Goal: Feedback & Contribution: Contribute content

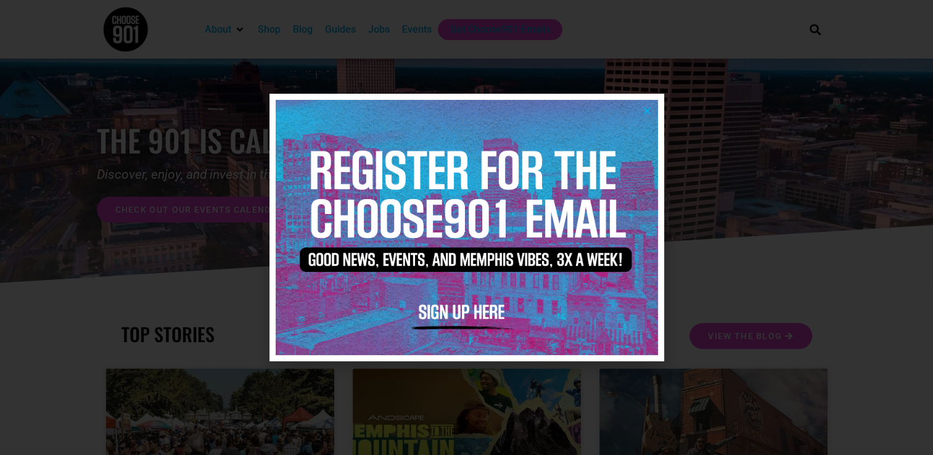
click at [645, 105] on img at bounding box center [467, 227] width 382 height 255
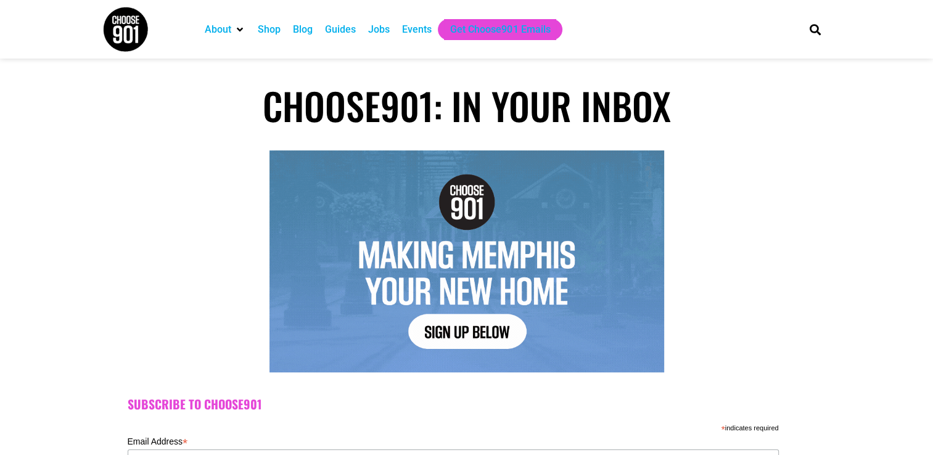
click at [424, 27] on div "Events" at bounding box center [417, 29] width 30 height 15
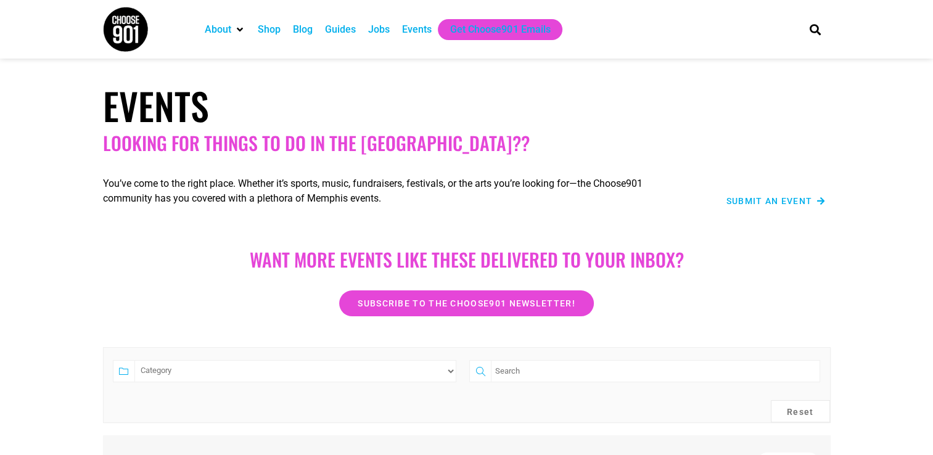
click at [787, 198] on span "Submit an Event" at bounding box center [769, 201] width 86 height 9
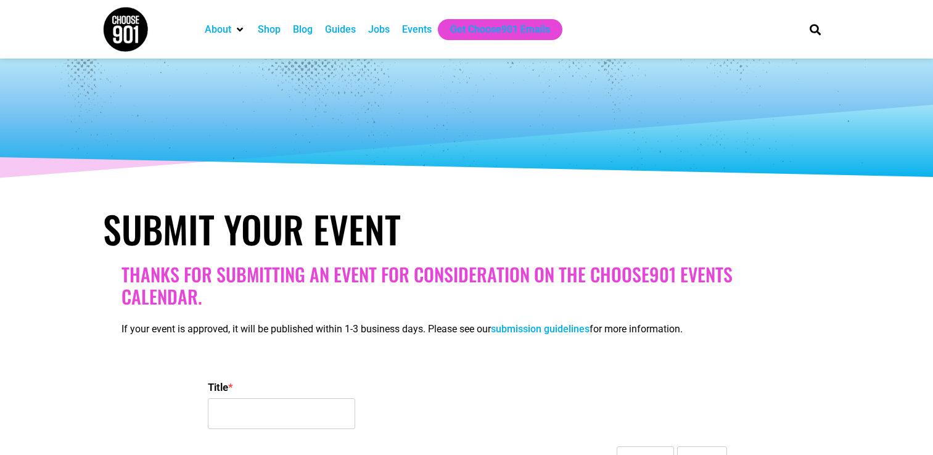
select select
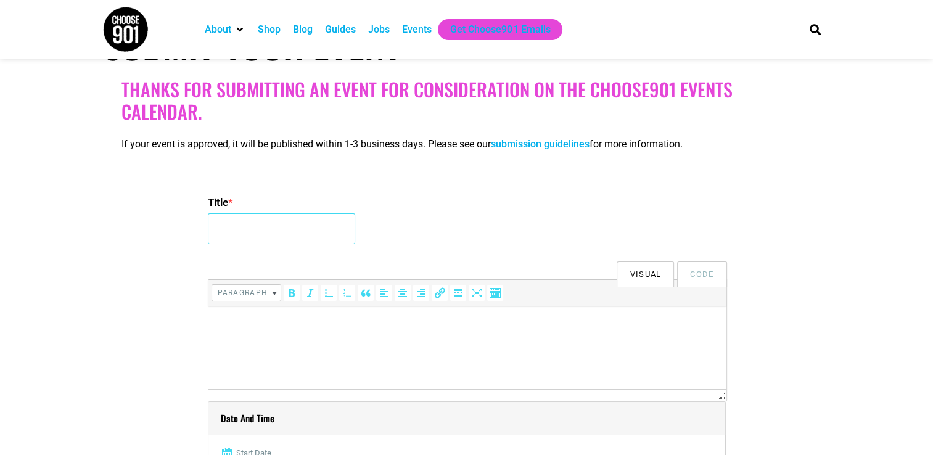
click at [305, 227] on input "Title *" at bounding box center [281, 228] width 147 height 31
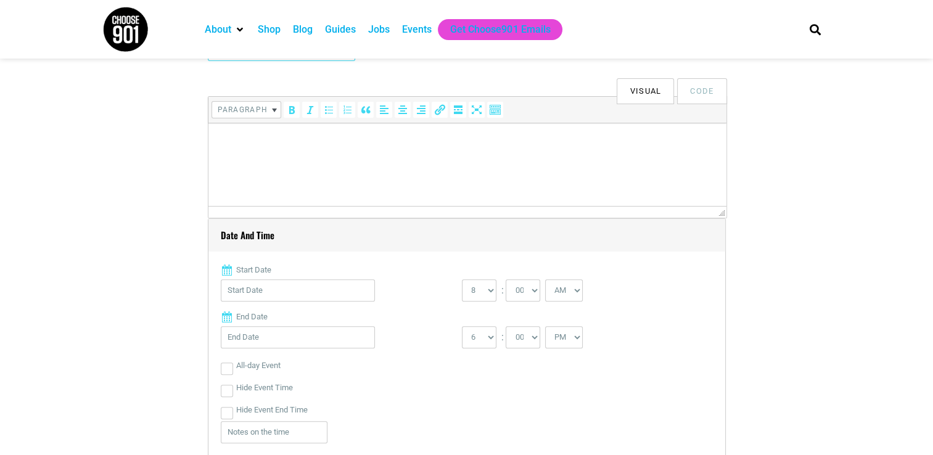
scroll to position [370, 0]
type input "Taste of Hope"
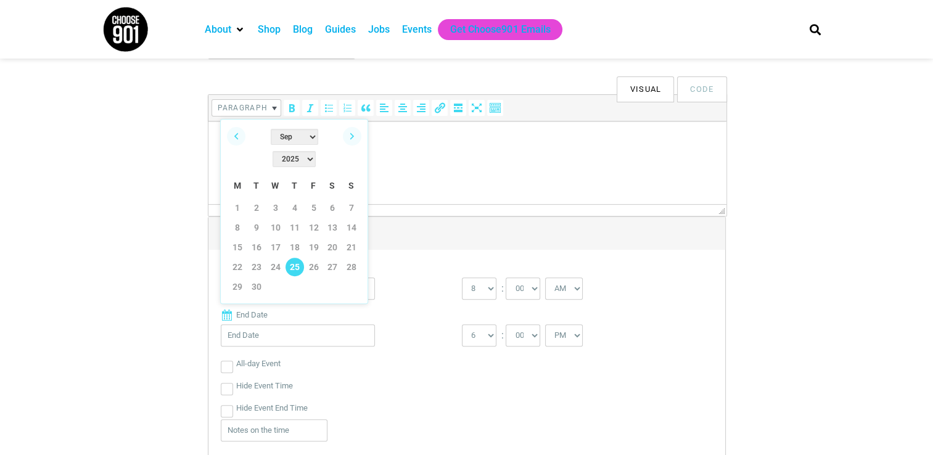
click at [290, 258] on link "25" at bounding box center [294, 267] width 18 height 18
type input "[DATE]"
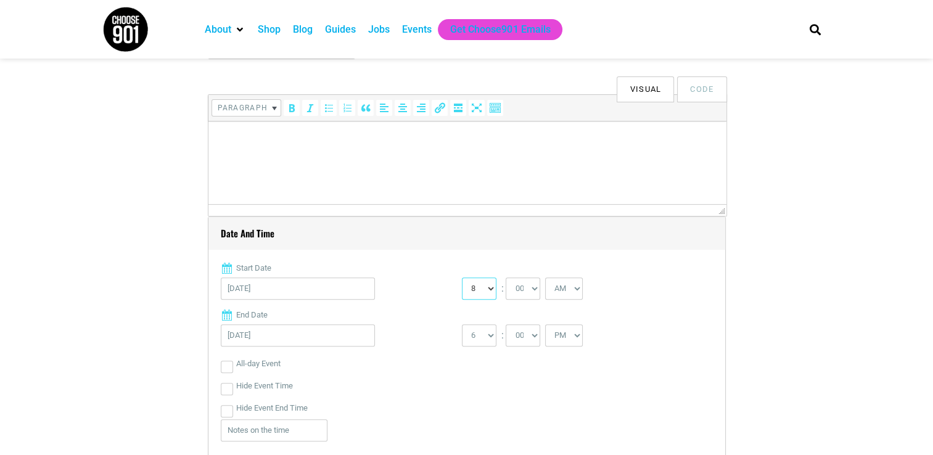
click at [488, 288] on select "0 1 2 3 4 5 6 7 8 9 10 11 12" at bounding box center [479, 288] width 35 height 22
select select "6"
click at [462, 277] on select "0 1 2 3 4 5 6 7 8 9 10 11 12" at bounding box center [479, 288] width 35 height 22
click at [582, 285] on select "AM PM" at bounding box center [564, 288] width 38 height 22
select select "PM"
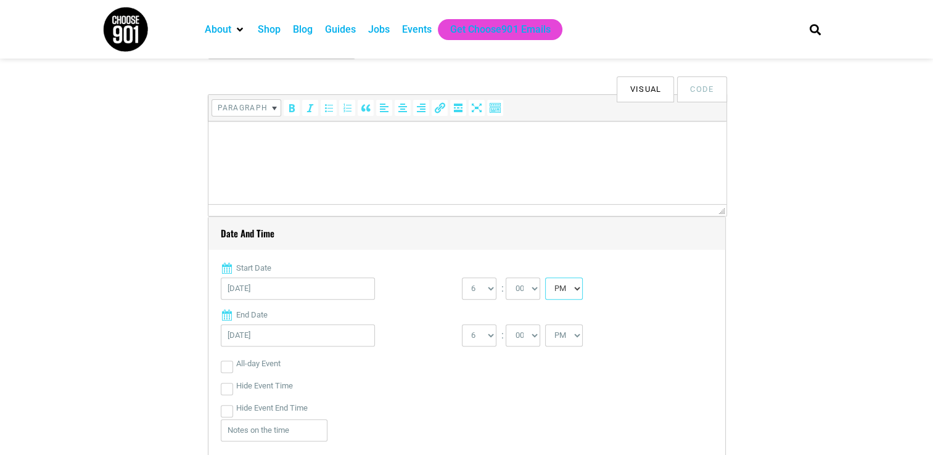
click at [545, 277] on select "AM PM" at bounding box center [564, 288] width 38 height 22
click at [574, 339] on select "AM PM" at bounding box center [564, 335] width 38 height 22
click at [545, 324] on select "AM PM" at bounding box center [564, 335] width 38 height 22
click at [486, 333] on select "1 2 3 4 5 6 7 8 9 10 11 12" at bounding box center [479, 335] width 35 height 22
select select "8"
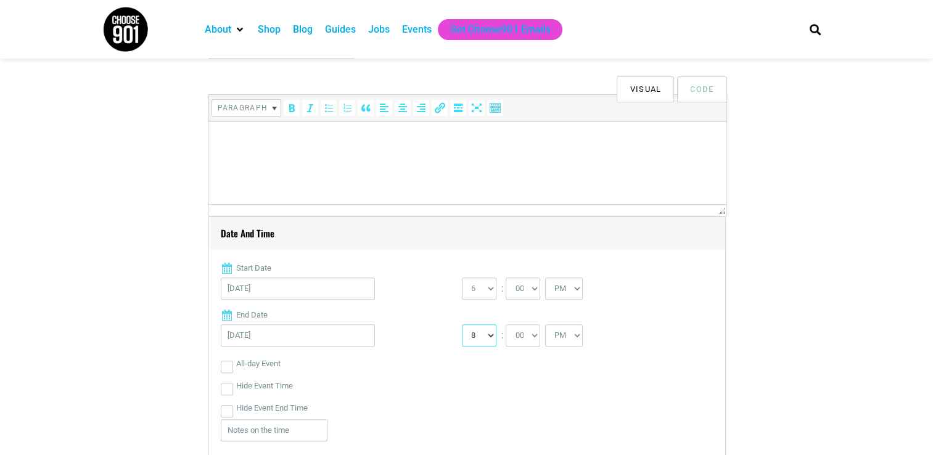
click at [462, 324] on select "1 2 3 4 5 6 7 8 9 10 11 12" at bounding box center [479, 335] width 35 height 22
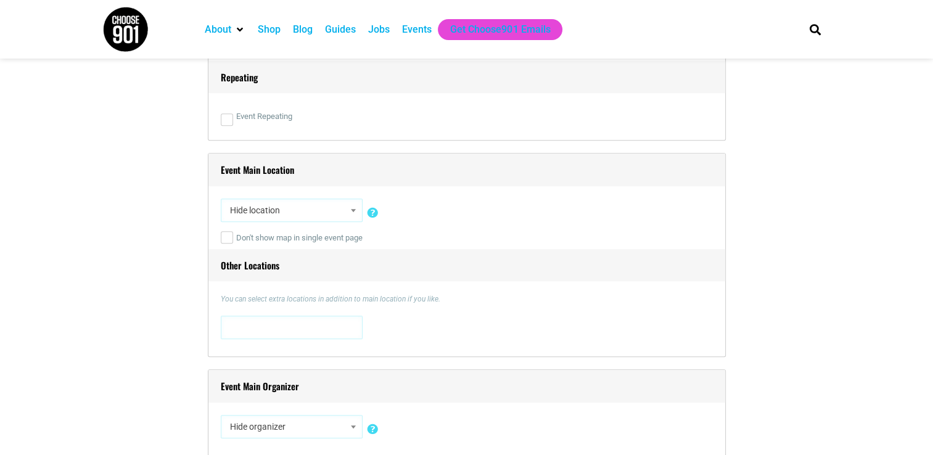
scroll to position [801, 0]
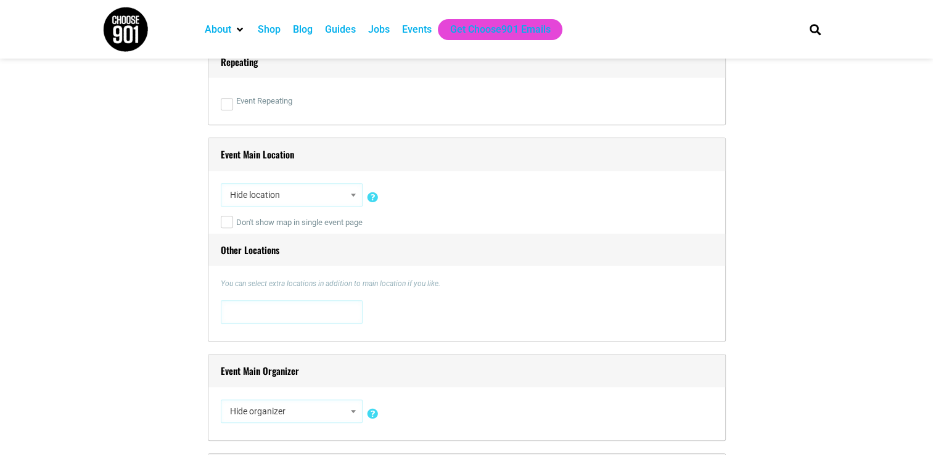
click at [333, 196] on span "Hide location" at bounding box center [291, 195] width 133 height 22
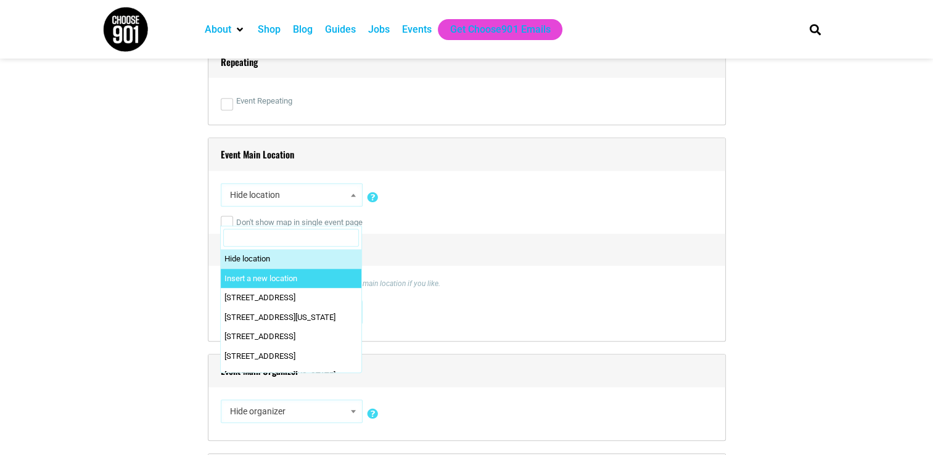
select select "0"
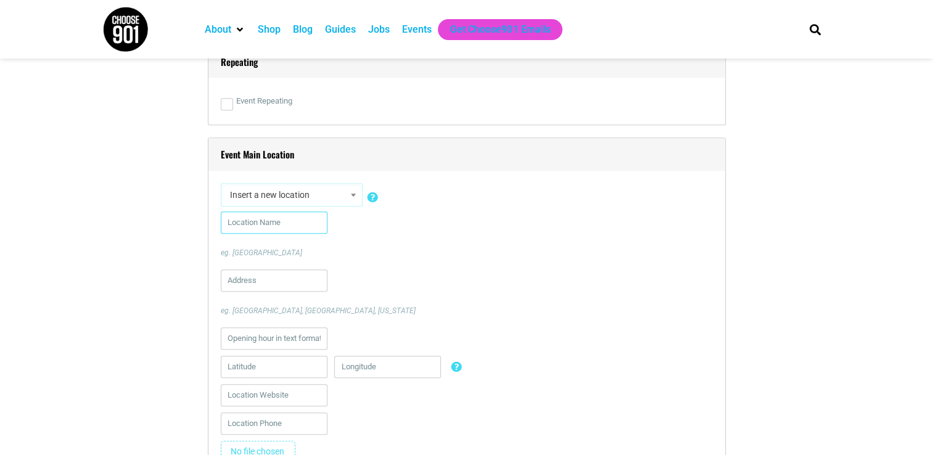
click at [293, 226] on input "text" at bounding box center [274, 222] width 107 height 22
type input "[GEOGRAPHIC_DATA]"
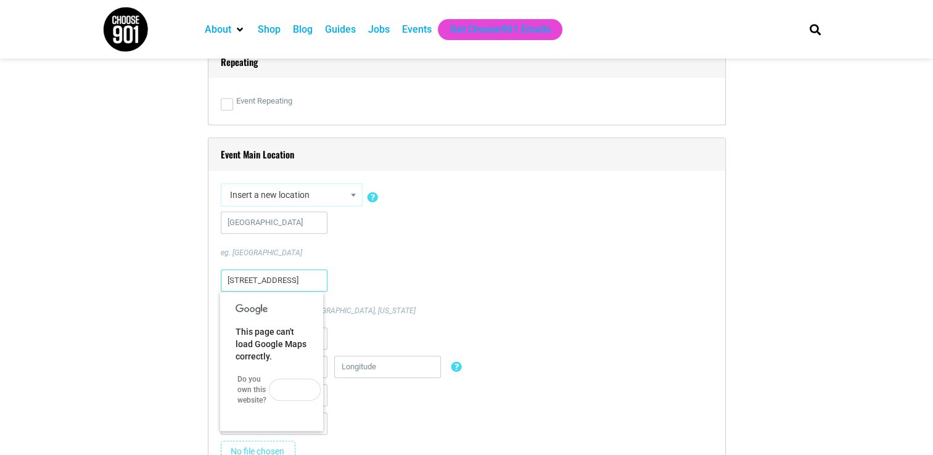
type input "[STREET_ADDRESS]"
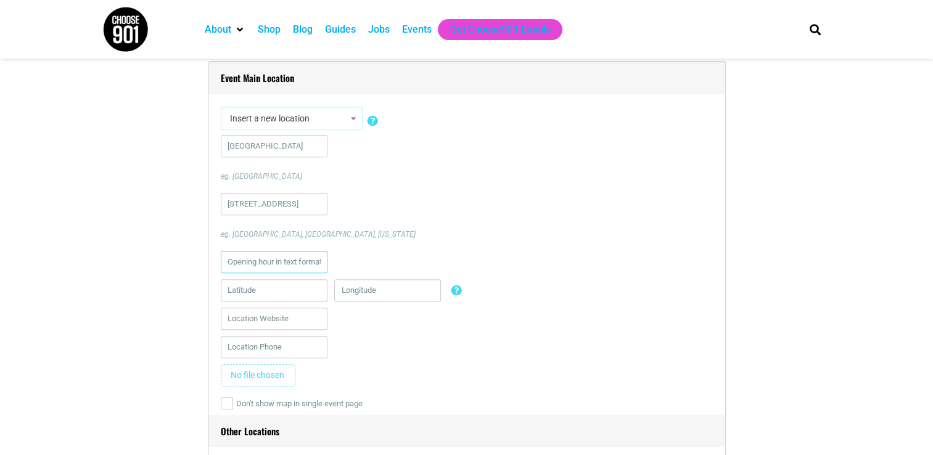
scroll to position [878, 0]
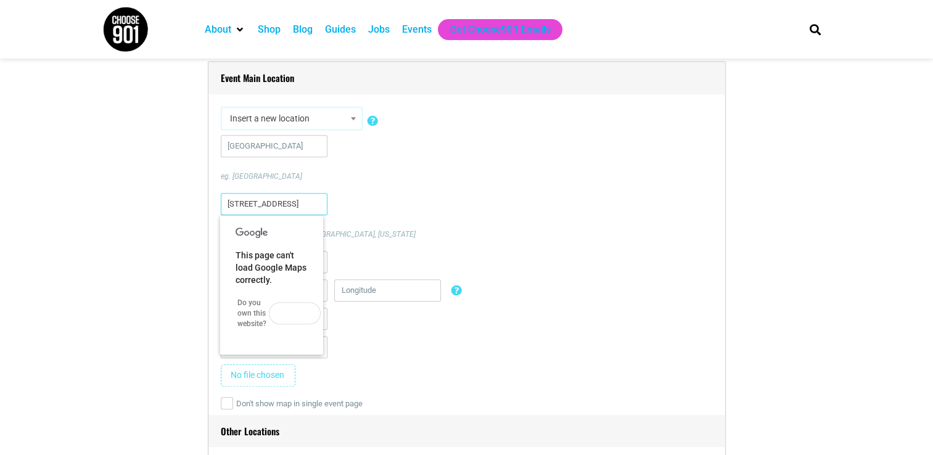
click at [316, 201] on input "[STREET_ADDRESS]" at bounding box center [274, 204] width 107 height 22
click at [385, 191] on div "Hope House eg. [GEOGRAPHIC_DATA] [STREET_ADDRESS] eg. [GEOGRAPHIC_DATA], [GEOGR…" at bounding box center [467, 264] width 492 height 258
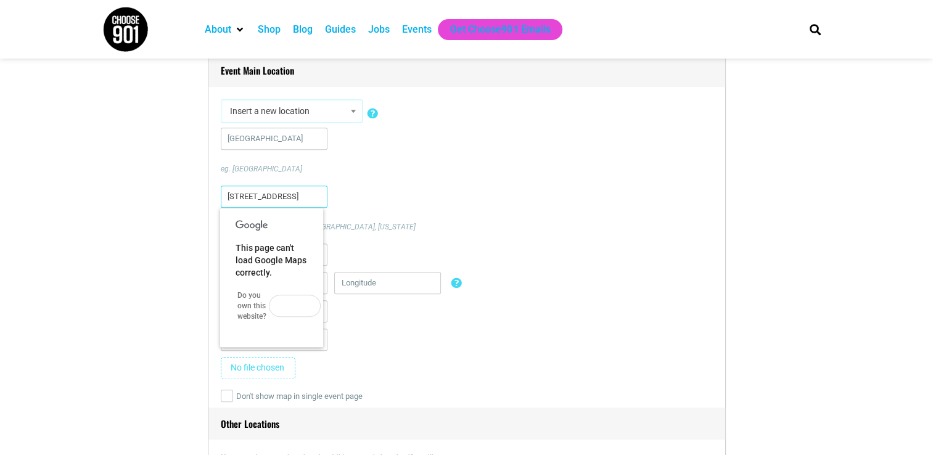
click at [320, 191] on input "[STREET_ADDRESS]" at bounding box center [274, 197] width 107 height 22
click at [433, 196] on div "[STREET_ADDRESS] eg. [GEOGRAPHIC_DATA], [GEOGRAPHIC_DATA], [US_STATE]" at bounding box center [467, 209] width 492 height 47
click at [419, 211] on div "[STREET_ADDRESS] eg. [GEOGRAPHIC_DATA], [GEOGRAPHIC_DATA], [US_STATE]" at bounding box center [467, 209] width 492 height 47
drag, startPoint x: 419, startPoint y: 211, endPoint x: 411, endPoint y: 350, distance: 138.9
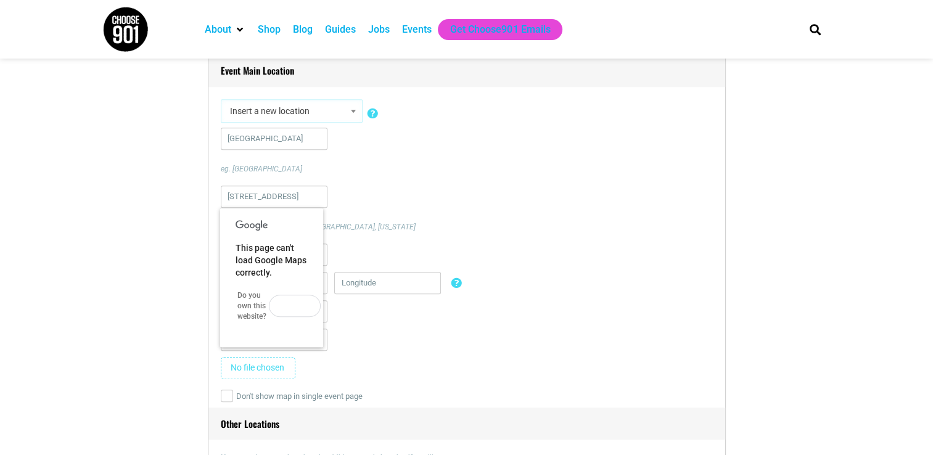
click at [411, 350] on div at bounding box center [467, 343] width 492 height 28
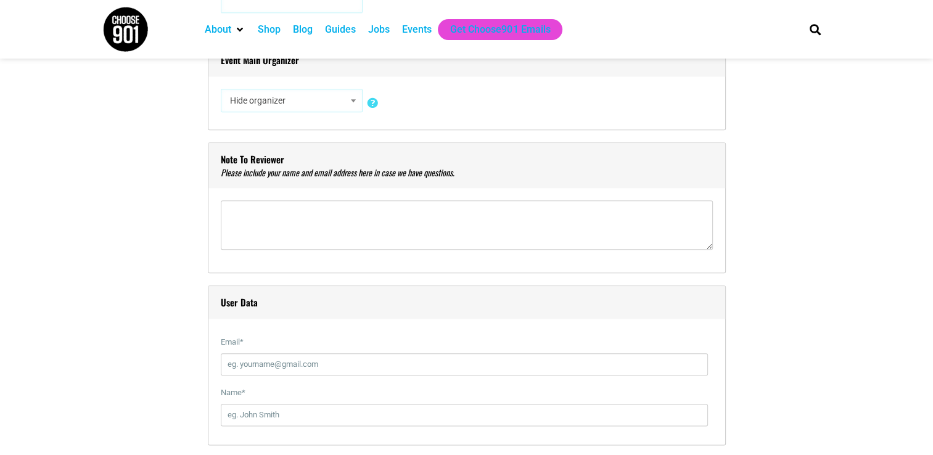
scroll to position [1397, 0]
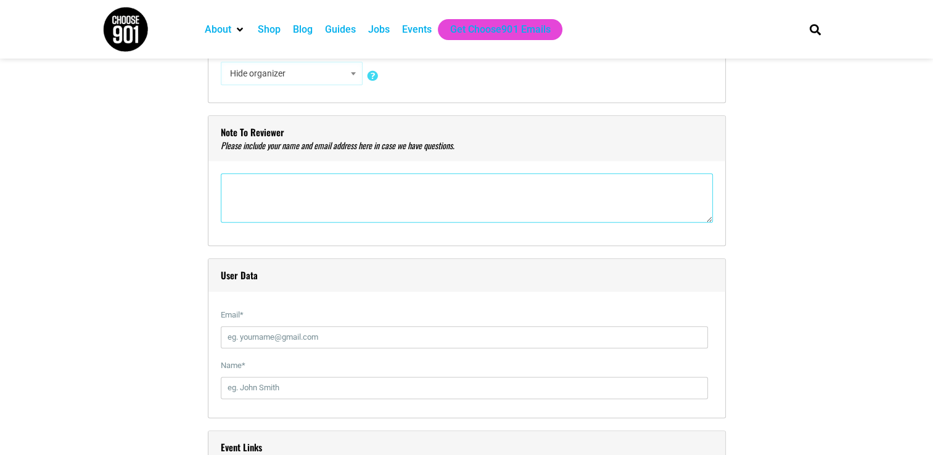
click at [358, 206] on textarea"] at bounding box center [467, 197] width 492 height 49
type textarea"] "[PERSON_NAME] [EMAIL_ADDRESS][DOMAIN_NAME]"
click at [319, 332] on input "Email *" at bounding box center [464, 337] width 487 height 22
type input "[EMAIL_ADDRESS][DOMAIN_NAME]"
type input "9017219490"
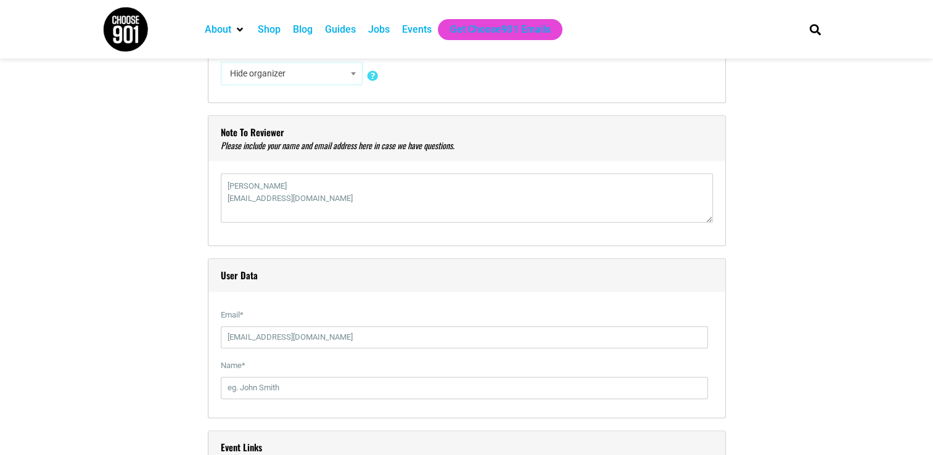
type input "[PERSON_NAME]"
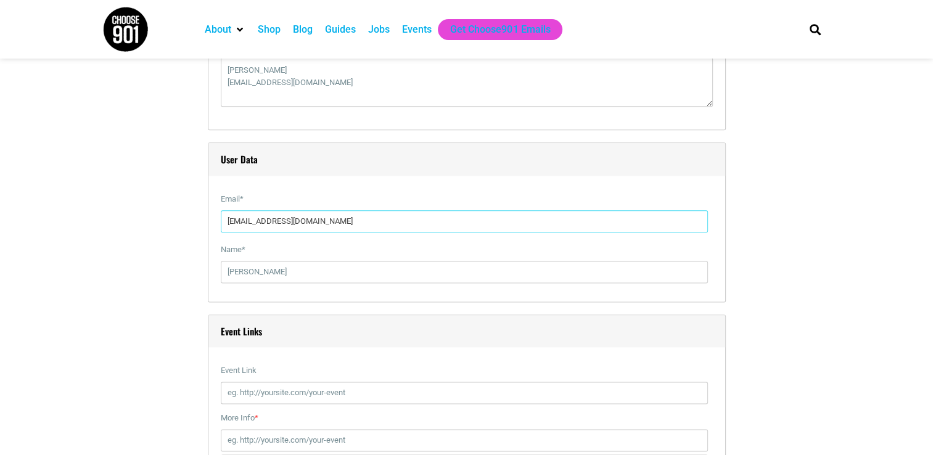
scroll to position [1653, 0]
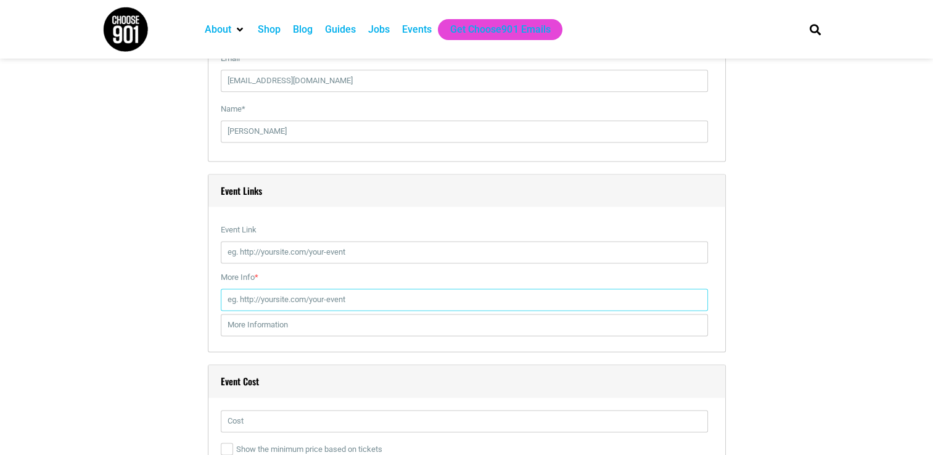
click at [330, 291] on input "More Info *" at bounding box center [464, 299] width 487 height 22
click at [266, 255] on input "Event Link" at bounding box center [464, 252] width 487 height 22
paste input "[URL][DOMAIN_NAME]"
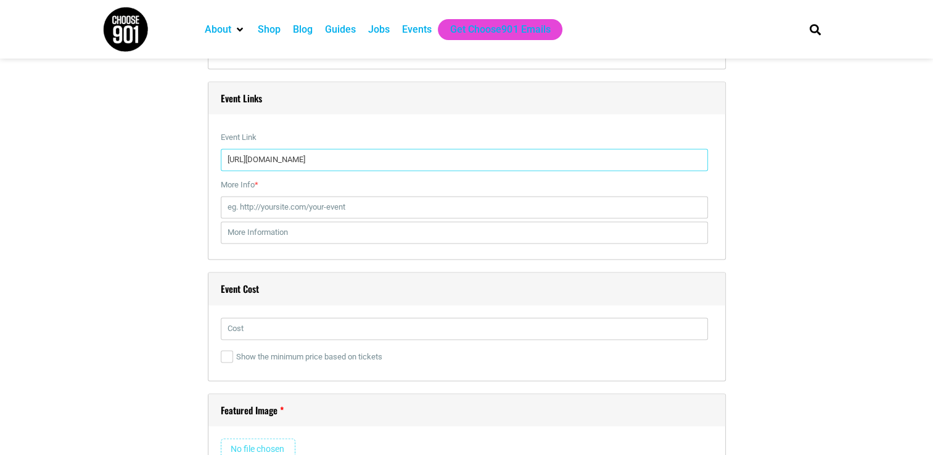
scroll to position [1789, 0]
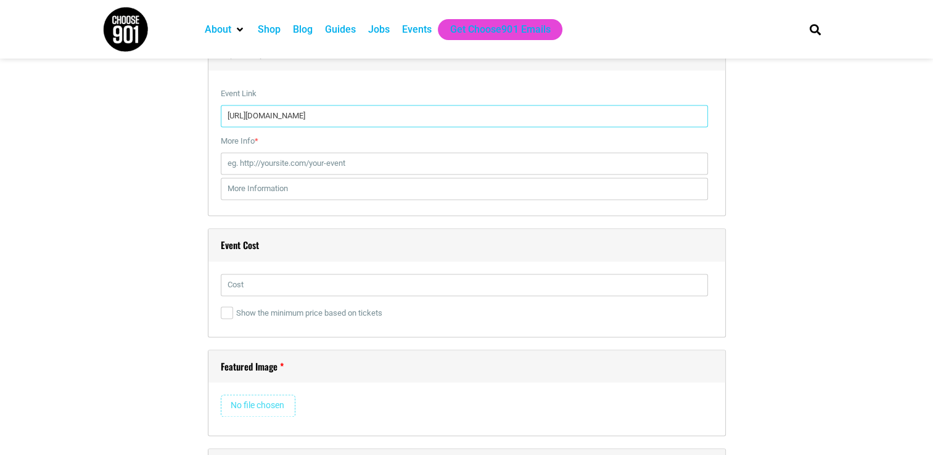
type input "[URL][DOMAIN_NAME]"
click at [291, 274] on input "text" at bounding box center [464, 285] width 487 height 22
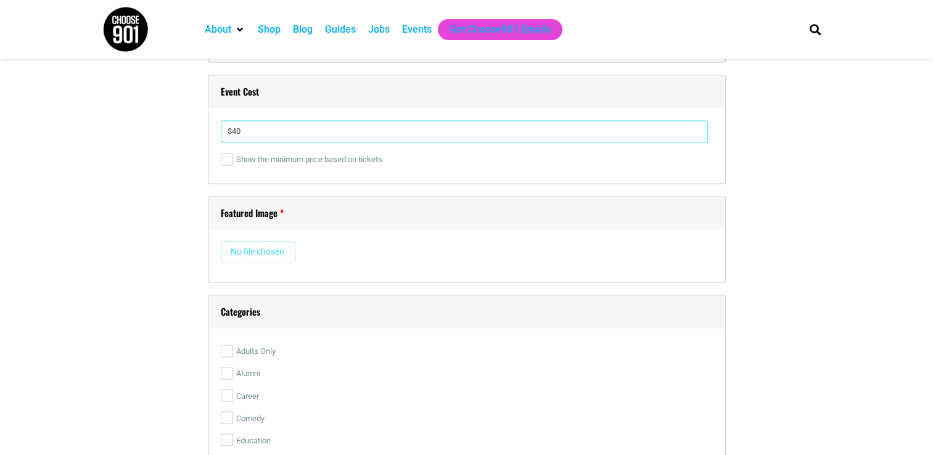
scroll to position [1987, 0]
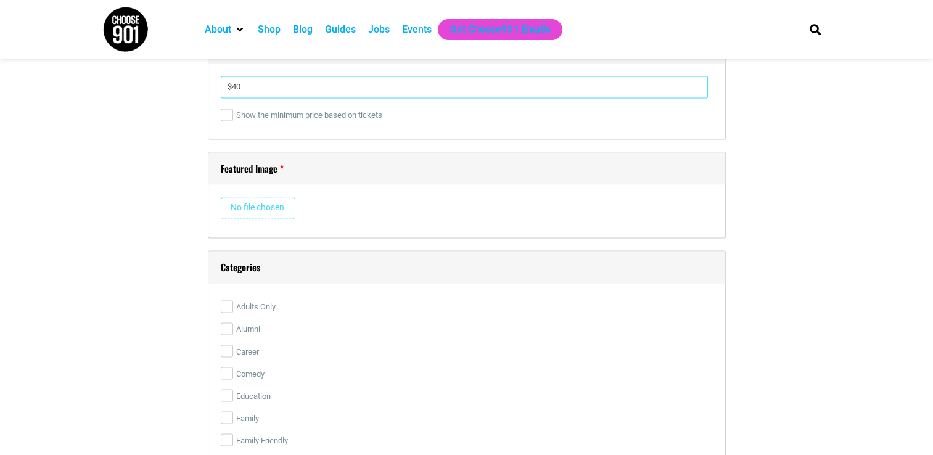
type input "$40"
click at [278, 212] on input "file" at bounding box center [258, 208] width 75 height 22
type input "C:\fakepath\Taste of Hope 25 (1).png"
click at [259, 306] on label "Adults Only" at bounding box center [467, 307] width 492 height 22
click at [233, 306] on input "Adults Only" at bounding box center [227, 306] width 12 height 12
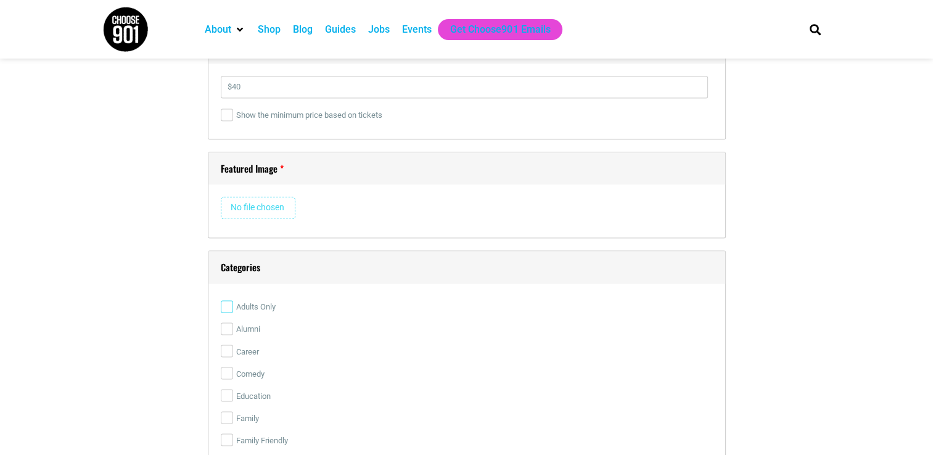
checkbox input "true"
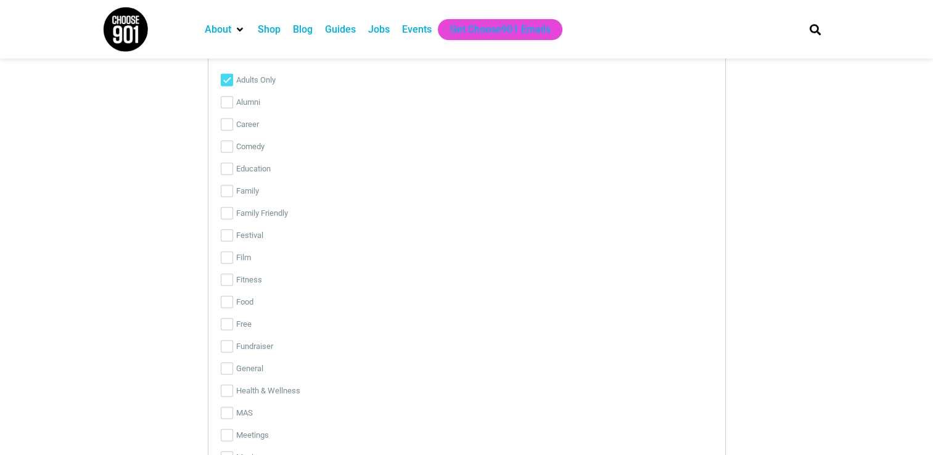
scroll to position [2895, 0]
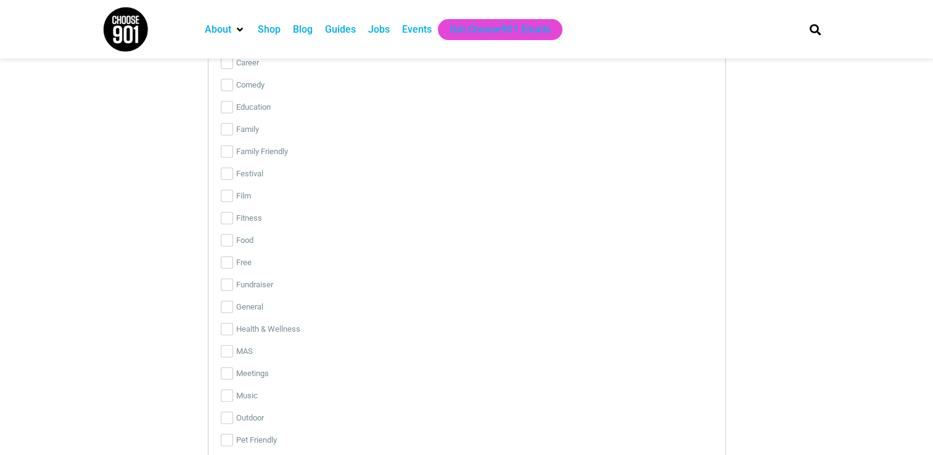
click at [269, 284] on label "Fundraiser" at bounding box center [467, 285] width 492 height 22
click at [233, 284] on input "Fundraiser" at bounding box center [227, 285] width 12 height 12
checkbox input "true"
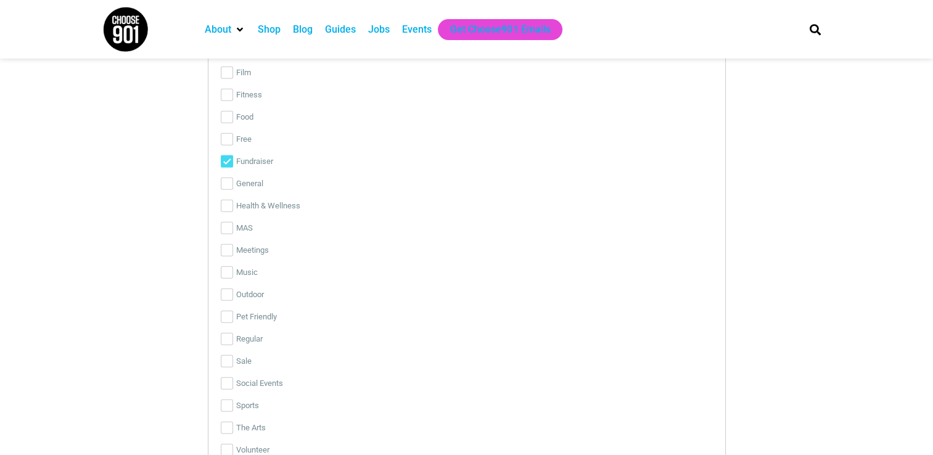
scroll to position [3080, 0]
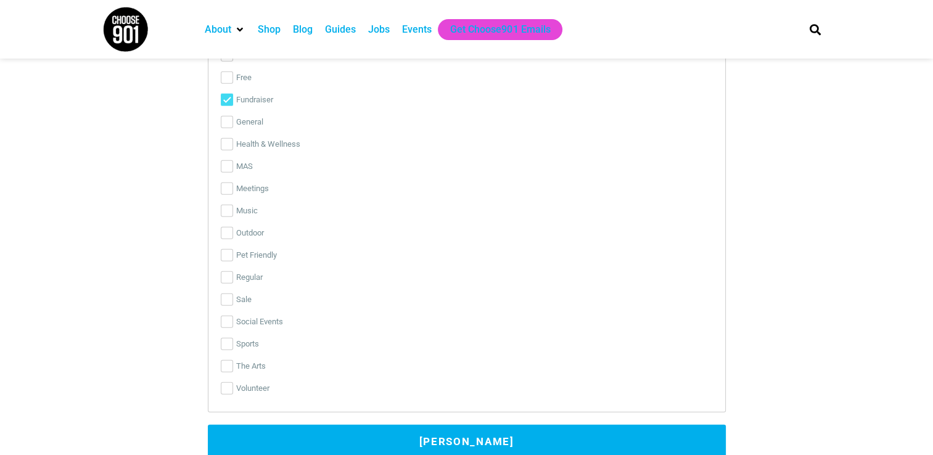
click at [284, 318] on label "Social Events" at bounding box center [467, 322] width 492 height 22
click at [233, 318] on input "Social Events" at bounding box center [227, 322] width 12 height 12
checkbox input "true"
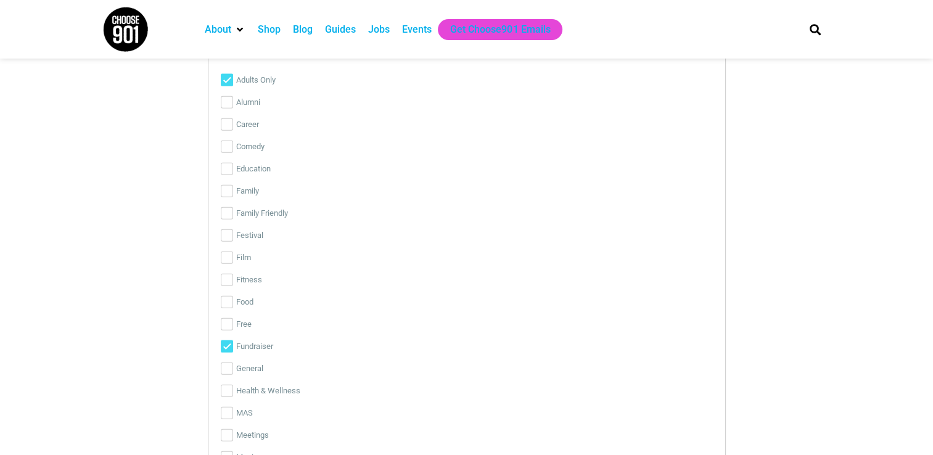
scroll to position [2771, 0]
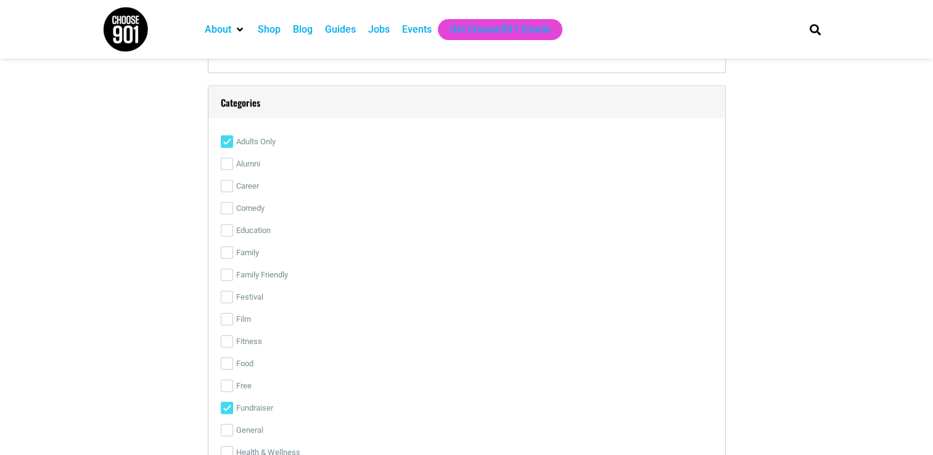
click at [244, 365] on label "Food" at bounding box center [467, 364] width 492 height 22
click at [233, 365] on input "Food" at bounding box center [227, 364] width 12 height 12
checkbox input "true"
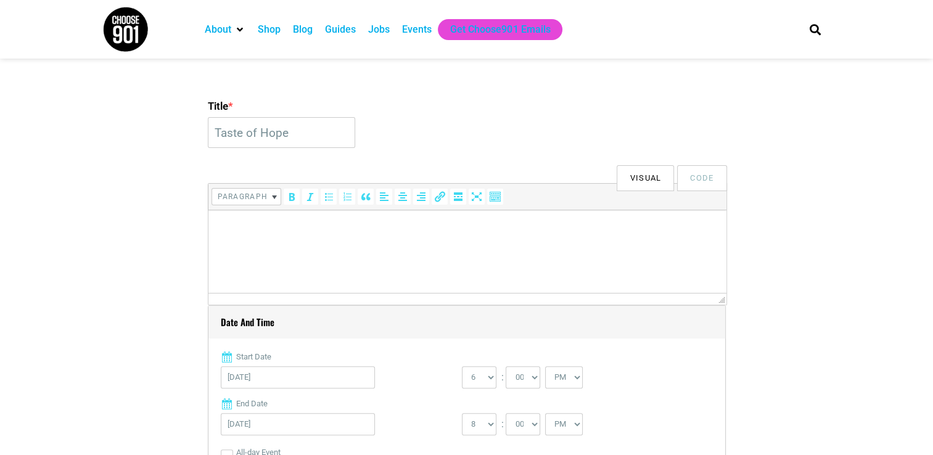
scroll to position [244, 0]
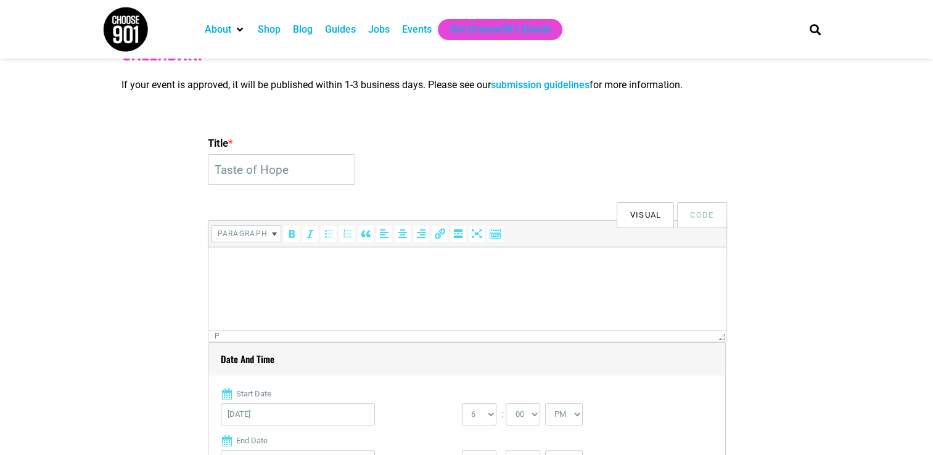
click at [390, 282] on html at bounding box center [467, 264] width 518 height 35
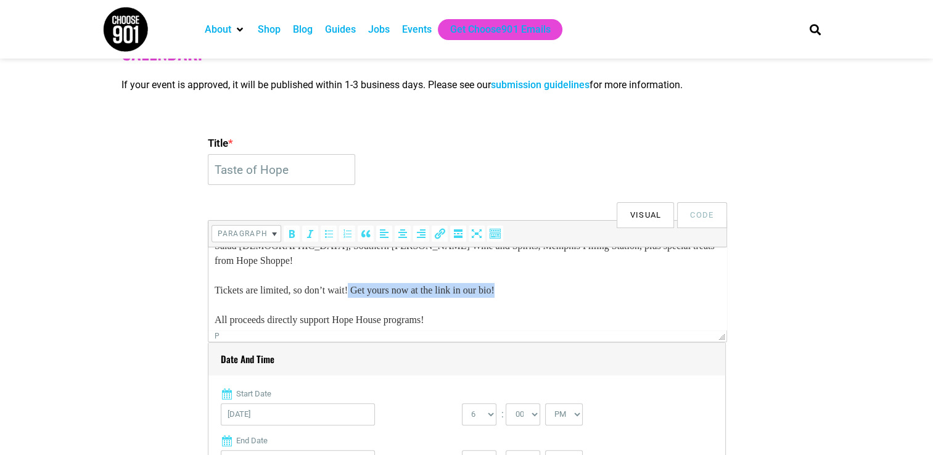
drag, startPoint x: 536, startPoint y: 284, endPoint x: 359, endPoint y: 287, distance: 176.9
click at [359, 287] on p "Join us for a night of incredible food and wine pairings in support of families…" at bounding box center [466, 194] width 505 height 266
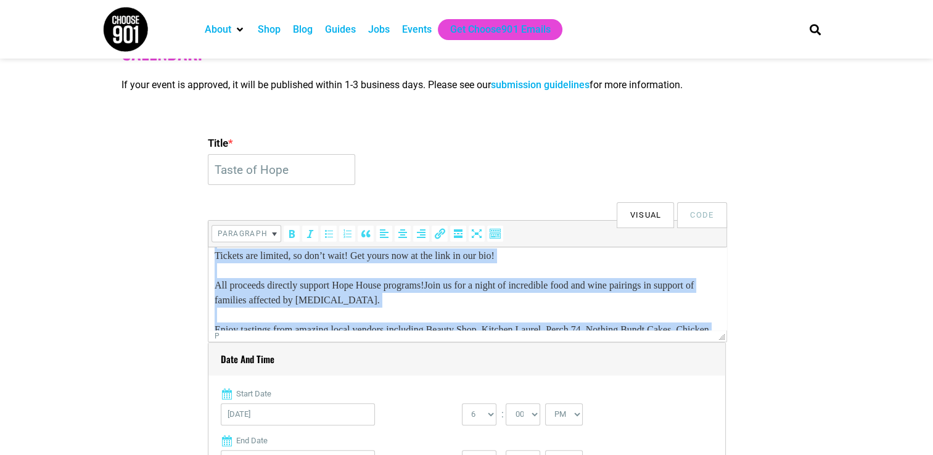
scroll to position [0, 0]
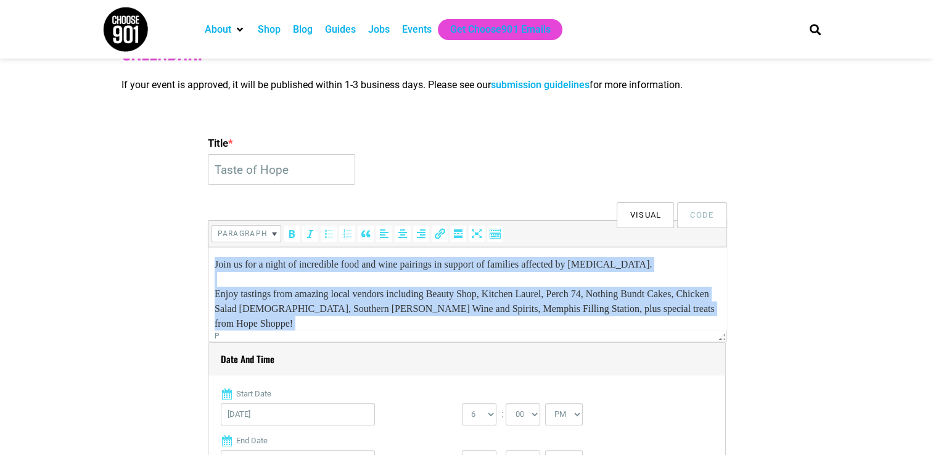
drag, startPoint x: 456, startPoint y: 313, endPoint x: 214, endPoint y: 260, distance: 247.4
click at [214, 260] on p "Join us for a night of incredible food and wine pairings in support of families…" at bounding box center [466, 390] width 505 height 266
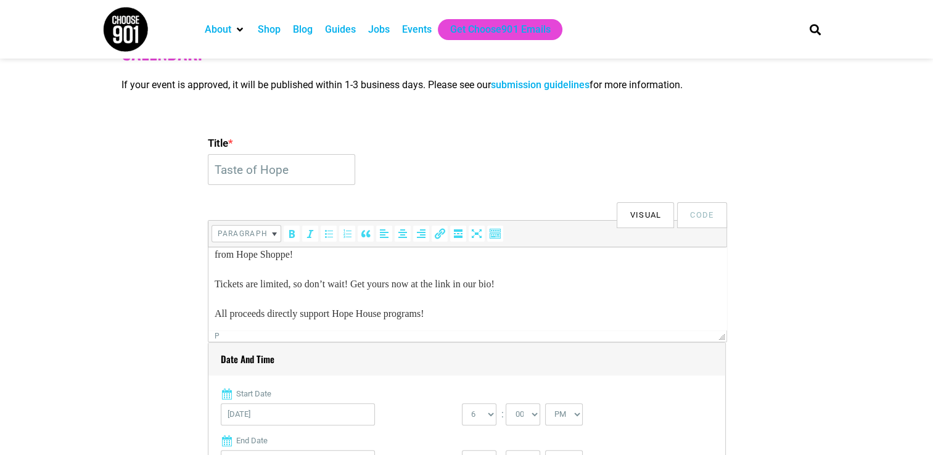
scroll to position [70, 0]
drag, startPoint x: 530, startPoint y: 280, endPoint x: 364, endPoint y: 285, distance: 165.3
click at [364, 285] on p "Join us for a night of incredible food and wine pairings in support of families…" at bounding box center [466, 253] width 505 height 133
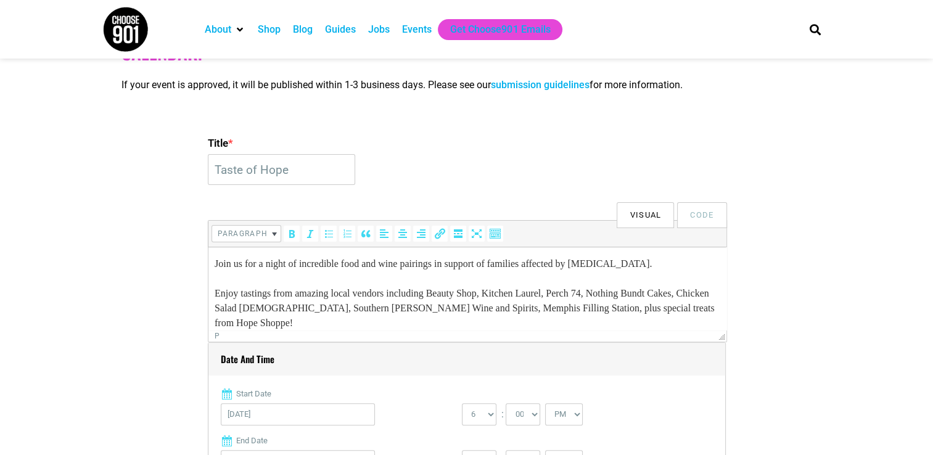
scroll to position [0, 0]
click at [653, 219] on button "Visual" at bounding box center [644, 215] width 57 height 26
click at [697, 209] on button "Code" at bounding box center [701, 215] width 49 height 26
type textarea "Join us for a night of incredible food and wine pairings in support of families…"
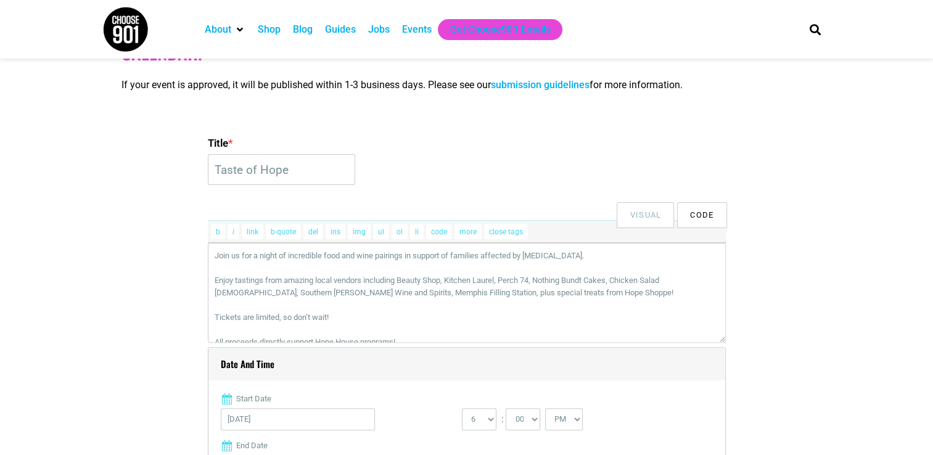
click at [653, 216] on button "Visual" at bounding box center [644, 215] width 57 height 26
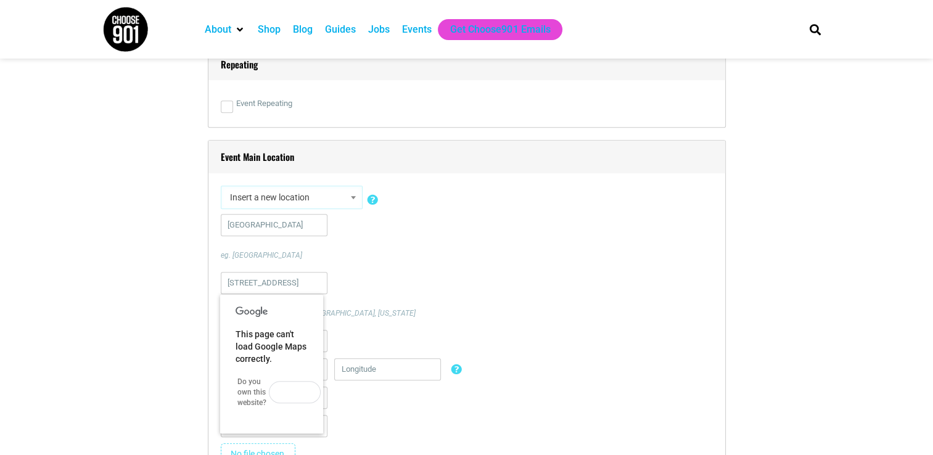
scroll to position [799, 0]
click at [348, 200] on span at bounding box center [353, 197] width 12 height 16
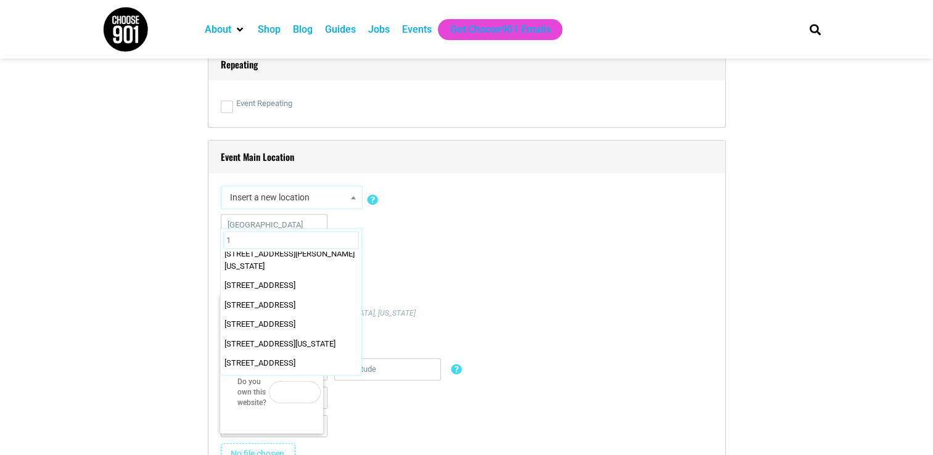
scroll to position [0, 0]
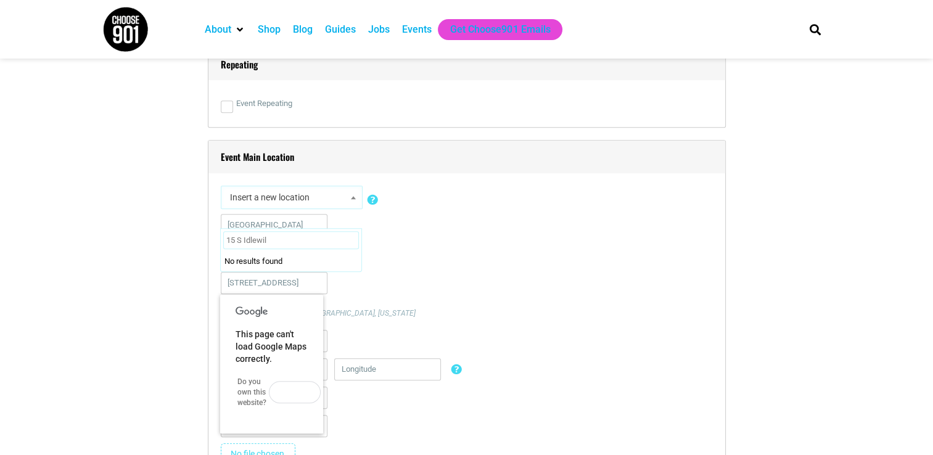
type input "15 S Idlewild"
click at [301, 247] on input "15 S Idlewild" at bounding box center [291, 240] width 136 height 18
click at [300, 246] on input "15 S Idlewild" at bounding box center [291, 240] width 136 height 18
click at [392, 287] on div "[STREET_ADDRESS] eg. [GEOGRAPHIC_DATA], [GEOGRAPHIC_DATA], [US_STATE]" at bounding box center [467, 295] width 492 height 47
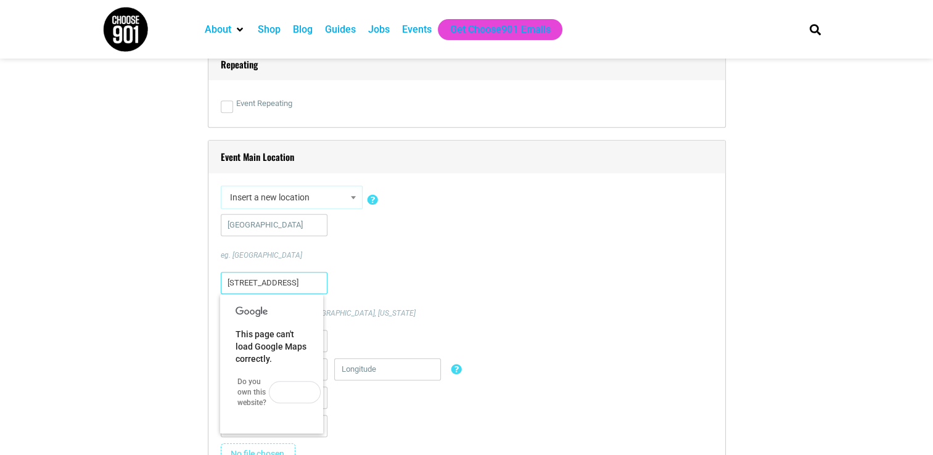
click at [280, 292] on input "[STREET_ADDRESS]" at bounding box center [274, 283] width 107 height 22
click at [300, 283] on input "[STREET_ADDRESS]" at bounding box center [274, 283] width 107 height 22
click at [446, 297] on div "eg. [GEOGRAPHIC_DATA], [GEOGRAPHIC_DATA], [US_STATE]" at bounding box center [467, 295] width 492 height 47
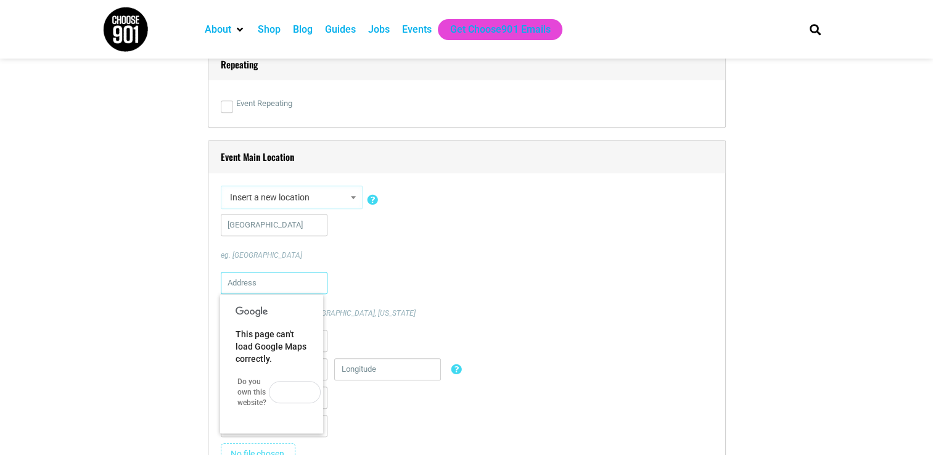
click at [271, 291] on input "text" at bounding box center [274, 283] width 107 height 22
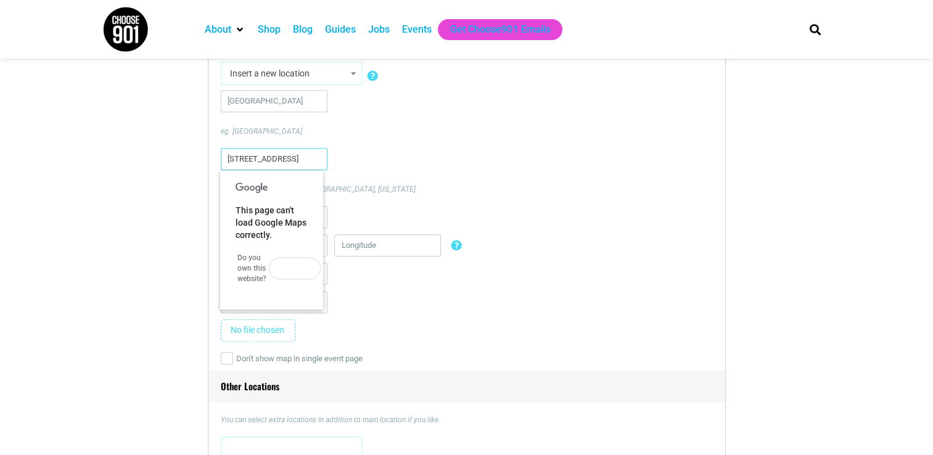
scroll to position [925, 0]
click at [301, 155] on input "[STREET_ADDRESS]" at bounding box center [274, 157] width 107 height 22
type input "[STREET_ADDRESS]"
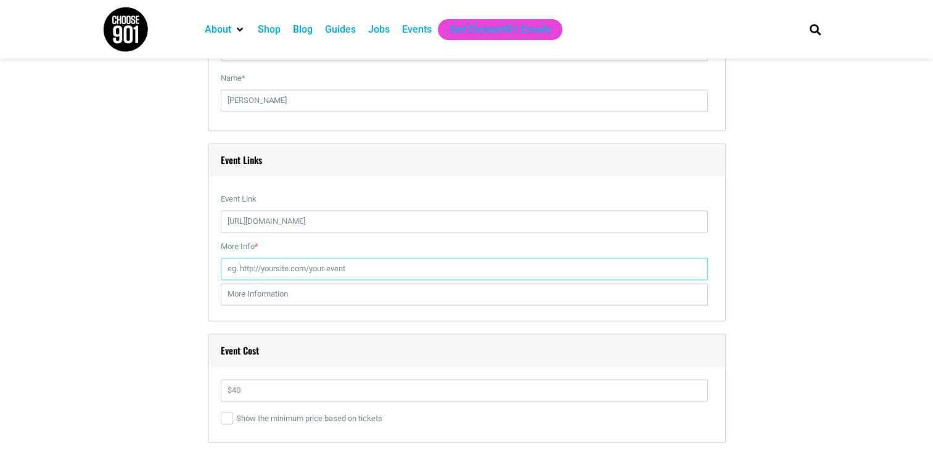
scroll to position [1723, 0]
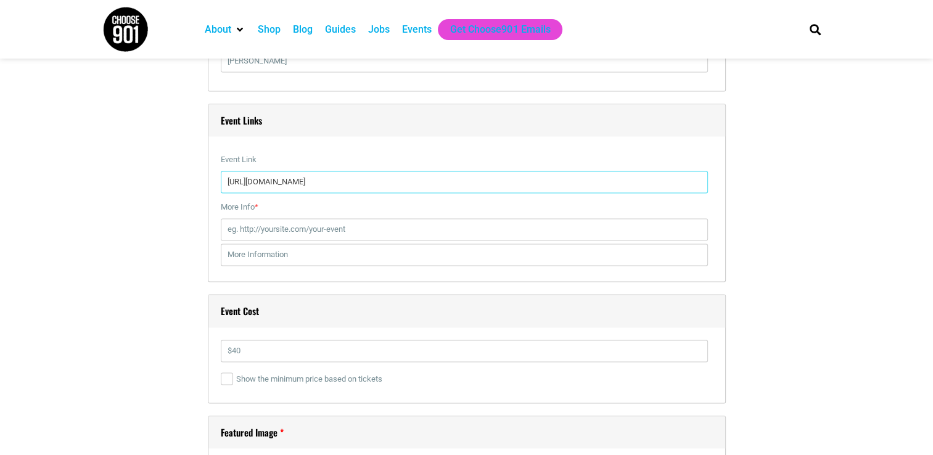
click at [341, 181] on input "[URL][DOMAIN_NAME]" at bounding box center [464, 182] width 487 height 22
click at [337, 234] on input "More Info *" at bounding box center [464, 229] width 487 height 22
paste input "[URL][DOMAIN_NAME]"
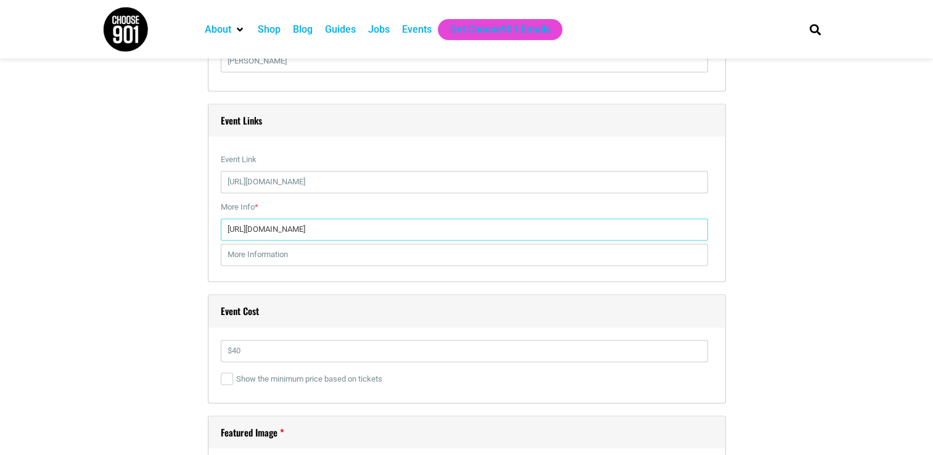
type input "[URL][DOMAIN_NAME]"
click at [189, 305] on div "Title * Taste of Hope Visual Code b i link b-quote del ins img ul ol li code mo…" at bounding box center [466, 230] width 727 height 3205
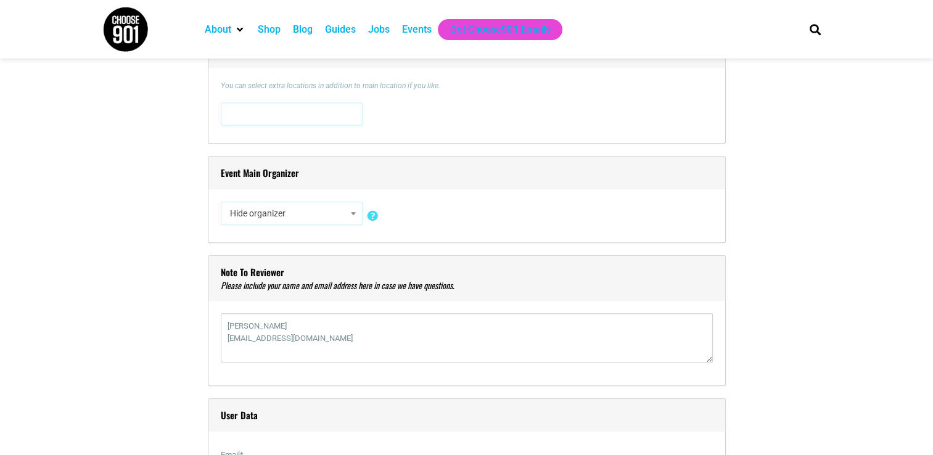
scroll to position [1262, 0]
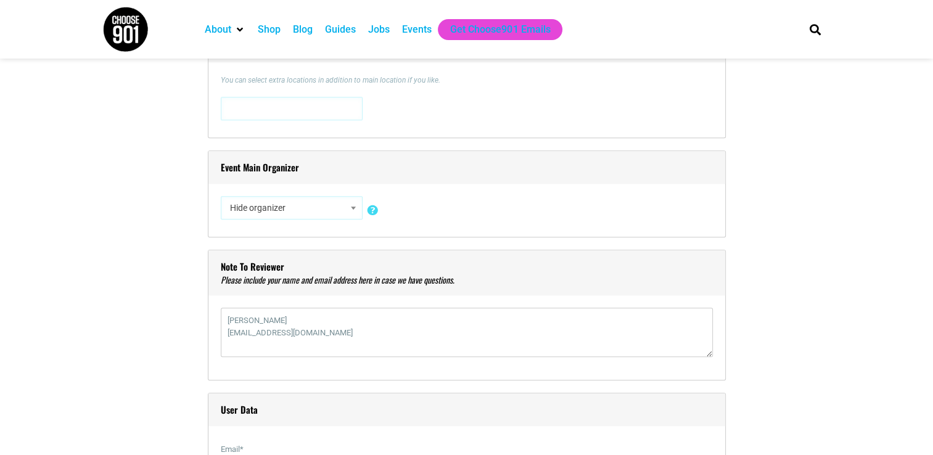
click at [262, 198] on span "Hide organizer" at bounding box center [291, 208] width 133 height 22
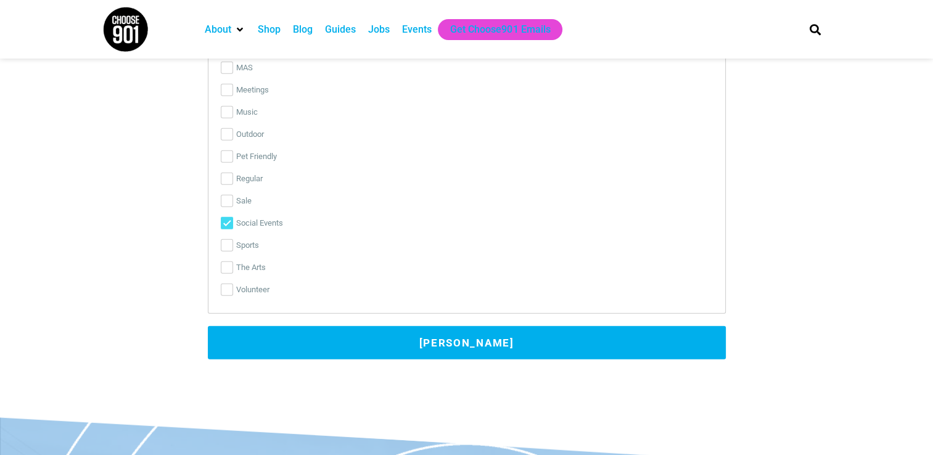
scroll to position [3235, 0]
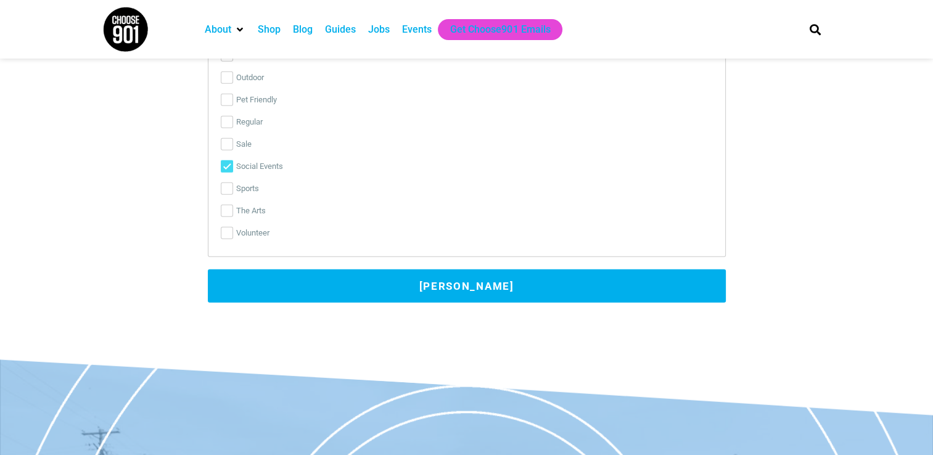
click at [264, 285] on button "[PERSON_NAME]" at bounding box center [467, 285] width 518 height 33
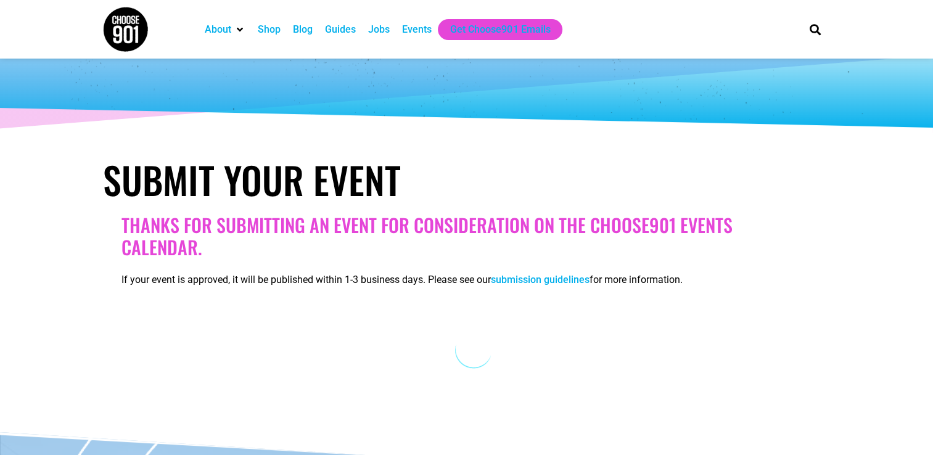
scroll to position [38, 0]
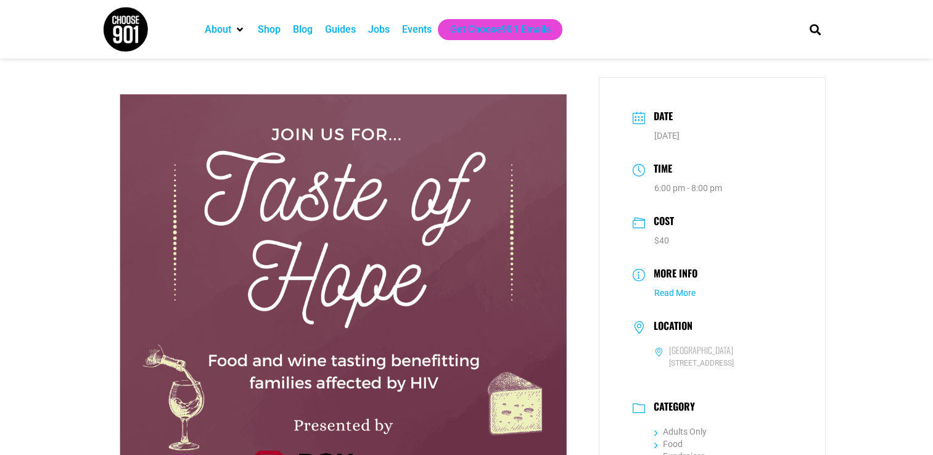
click at [669, 289] on link "Read More" at bounding box center [674, 293] width 41 height 10
